Goal: Information Seeking & Learning: Learn about a topic

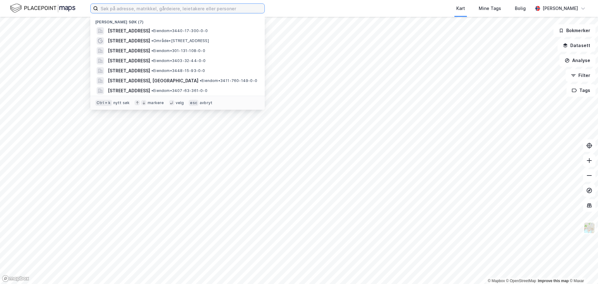
click at [145, 7] on input at bounding box center [181, 8] width 166 height 9
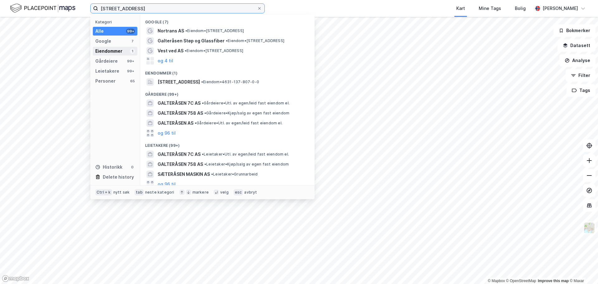
type input "[STREET_ADDRESS]"
click at [120, 53] on div "Eiendommer" at bounding box center [108, 50] width 27 height 7
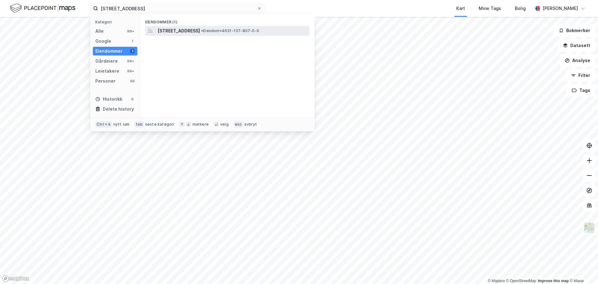
click at [190, 32] on span "[STREET_ADDRESS]" at bounding box center [179, 30] width 42 height 7
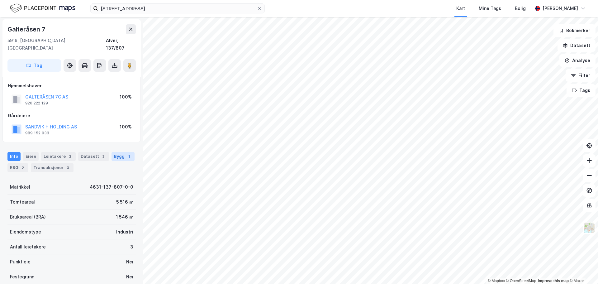
click at [126, 153] on div "1" at bounding box center [129, 156] width 6 height 6
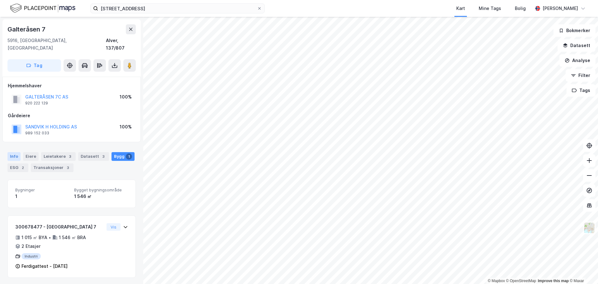
click at [8, 152] on div "Info" at bounding box center [13, 156] width 13 height 9
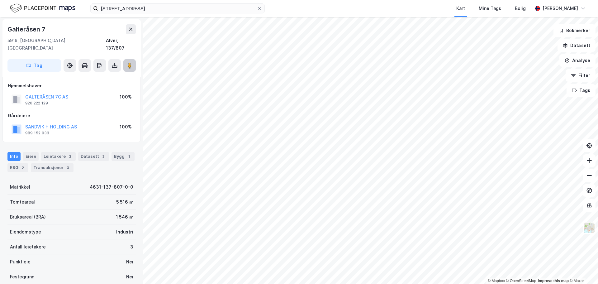
click at [133, 59] on button at bounding box center [129, 65] width 12 height 12
click at [11, 163] on div "ESG 2" at bounding box center [17, 167] width 21 height 9
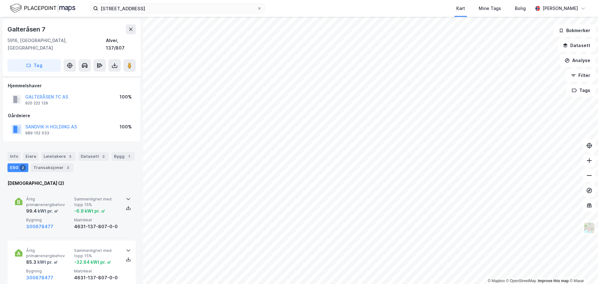
scroll to position [31, 0]
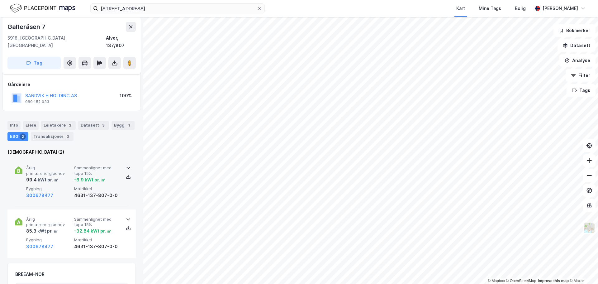
click at [126, 165] on icon at bounding box center [128, 167] width 5 height 5
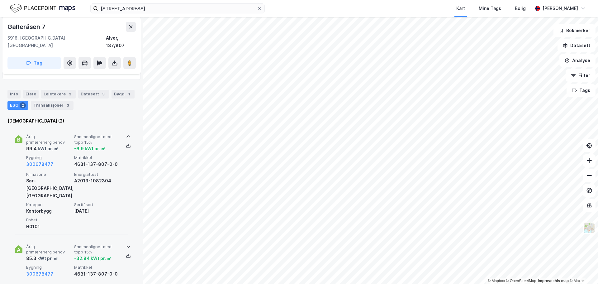
scroll to position [93, 0]
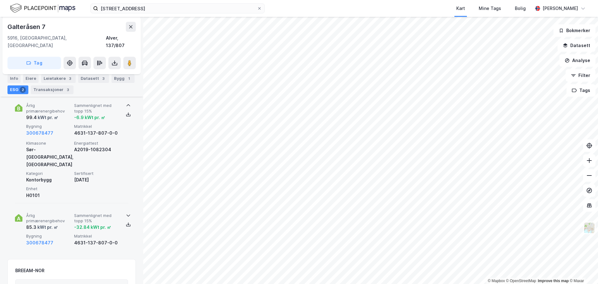
click at [129, 206] on div "Årlig primærenergibehov 85.3 kWt pr. ㎡ Sammenlignet med topp 15% -32.84 kWt pr.…" at bounding box center [71, 230] width 128 height 48
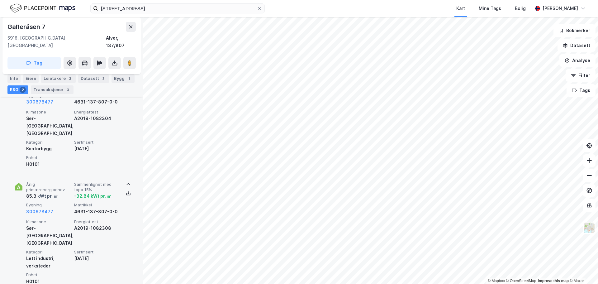
scroll to position [62, 0]
